Goal: Task Accomplishment & Management: Use online tool/utility

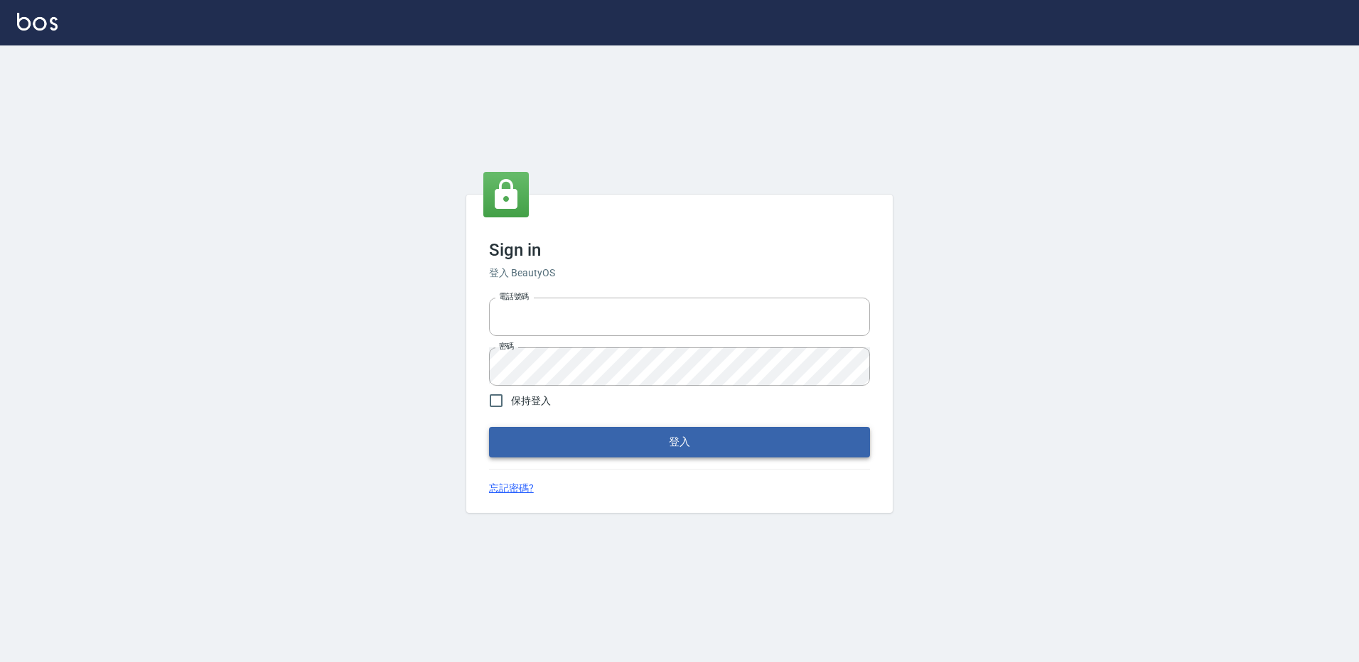
type input "27222158"
click at [492, 453] on button "登入" at bounding box center [679, 442] width 381 height 30
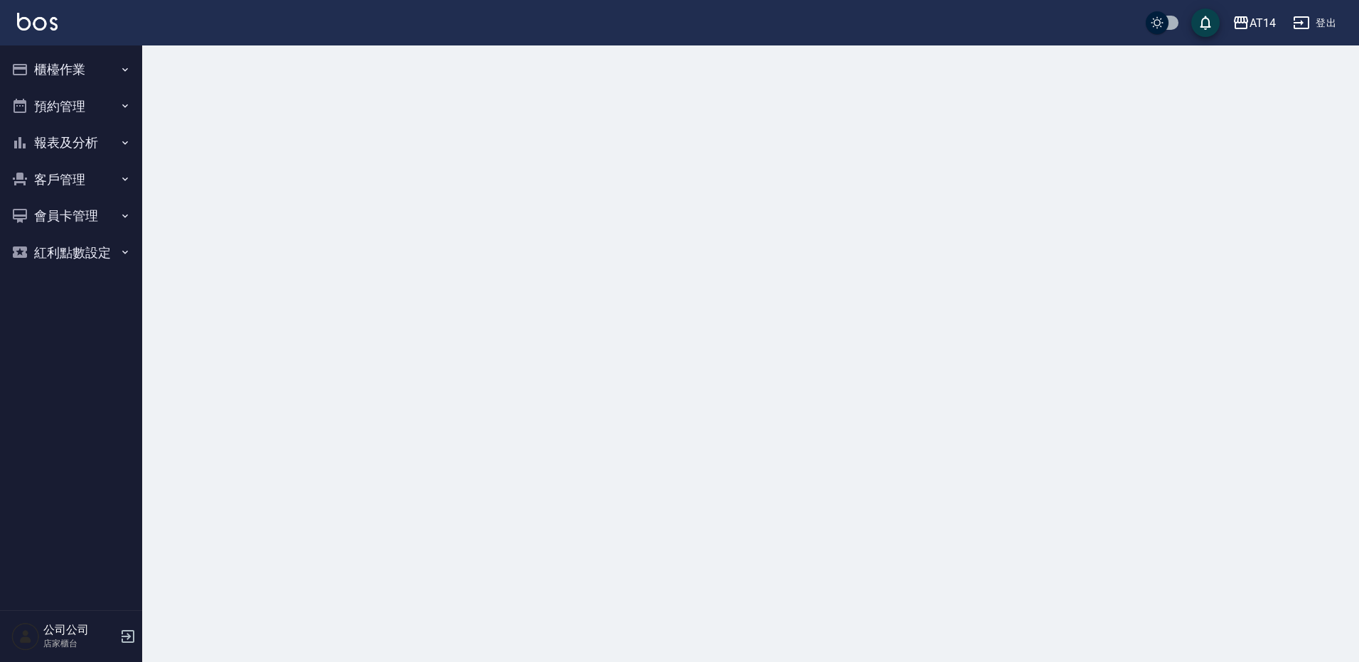
click at [34, 62] on button "櫃檯作業" at bounding box center [71, 69] width 131 height 37
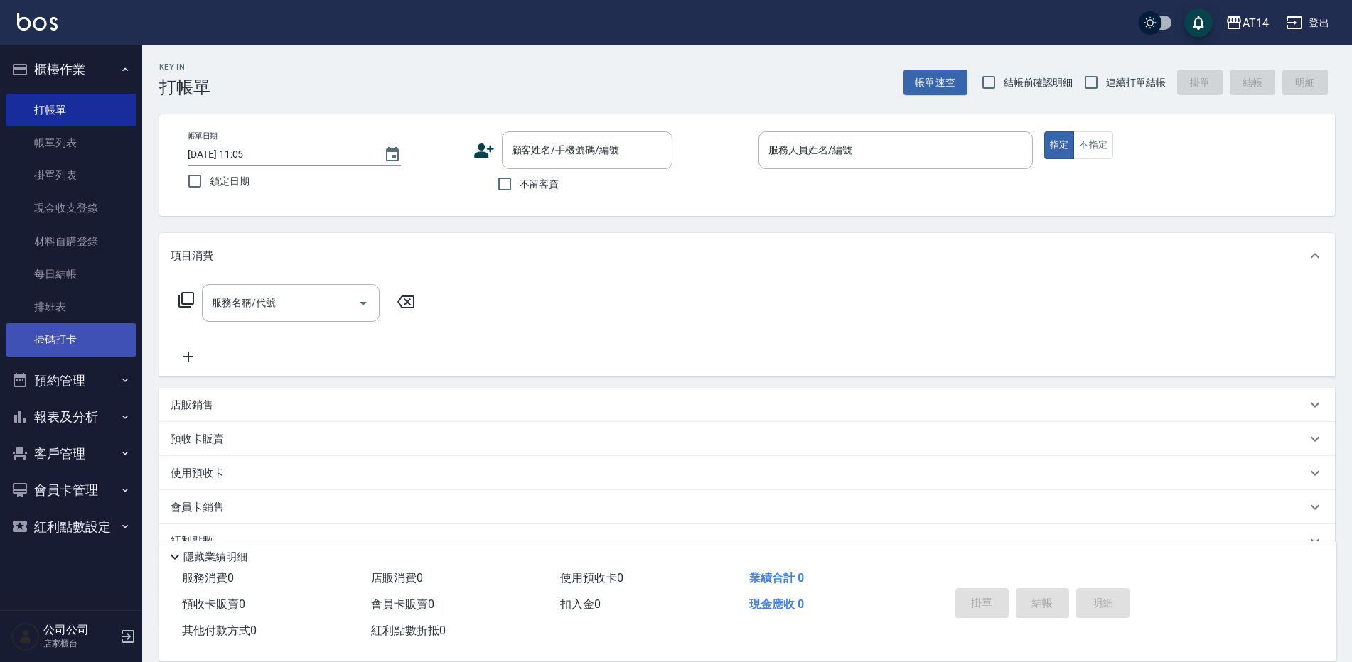
click at [65, 347] on link "掃碼打卡" at bounding box center [71, 339] width 131 height 33
